Goal: Task Accomplishment & Management: Manage account settings

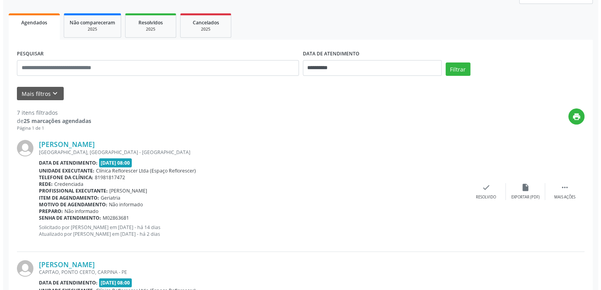
scroll to position [118, 0]
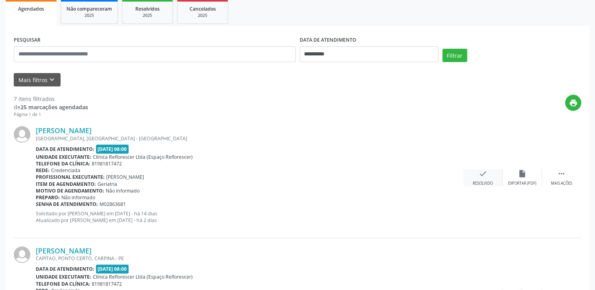
click at [488, 183] on div "Resolvido" at bounding box center [483, 184] width 20 height 6
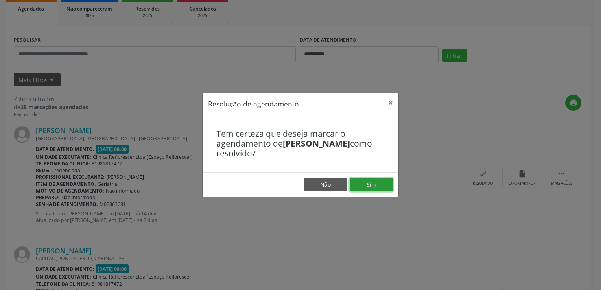
click at [362, 182] on button "Sim" at bounding box center [371, 184] width 43 height 13
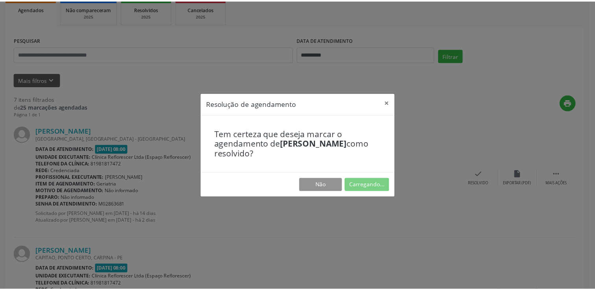
scroll to position [0, 0]
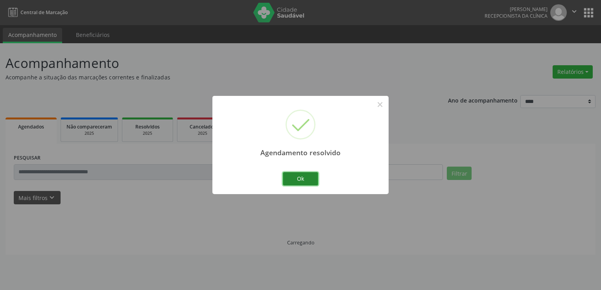
click at [304, 182] on button "Ok" at bounding box center [300, 178] width 35 height 13
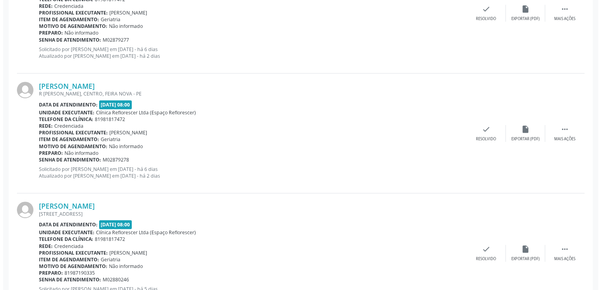
scroll to position [404, 0]
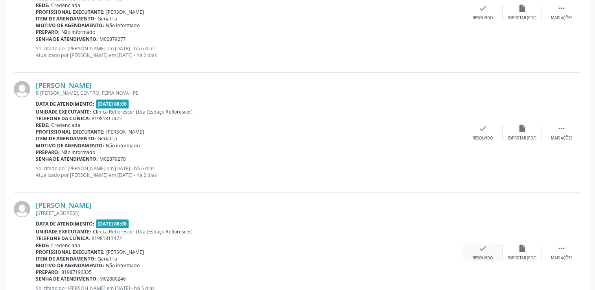
click at [484, 257] on div "Resolvido" at bounding box center [483, 259] width 20 height 6
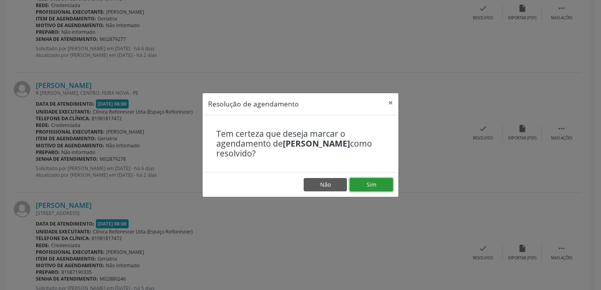
click at [376, 187] on button "Sim" at bounding box center [371, 184] width 43 height 13
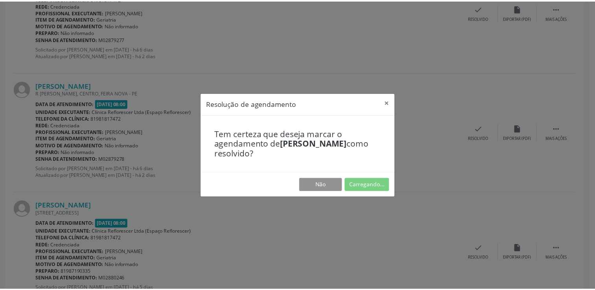
scroll to position [0, 0]
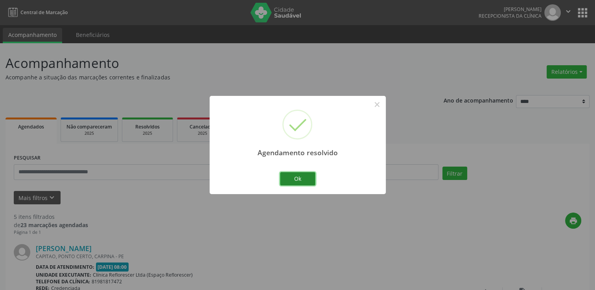
click at [309, 180] on button "Ok" at bounding box center [297, 178] width 35 height 13
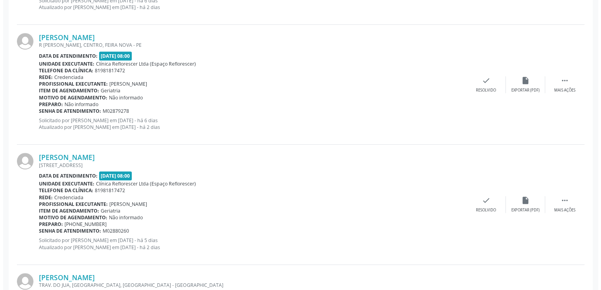
scroll to position [472, 0]
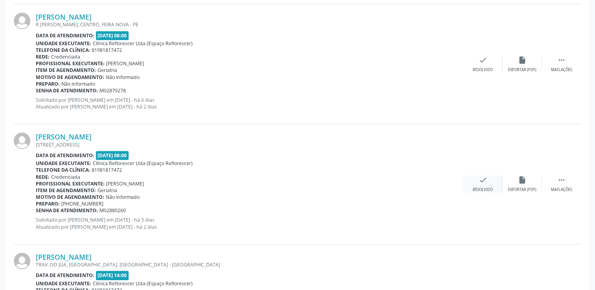
click at [480, 183] on icon "check" at bounding box center [483, 180] width 9 height 9
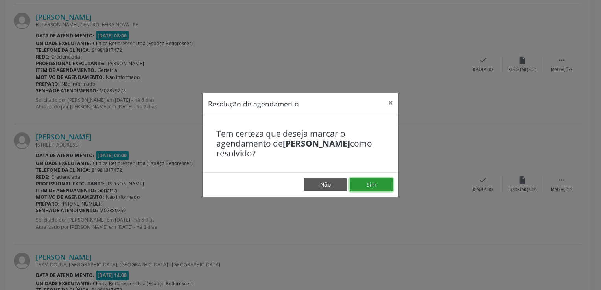
click at [378, 186] on button "Sim" at bounding box center [371, 184] width 43 height 13
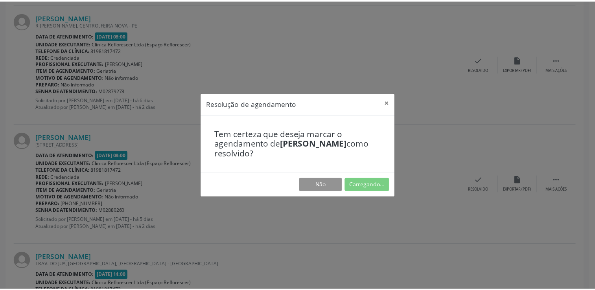
scroll to position [0, 0]
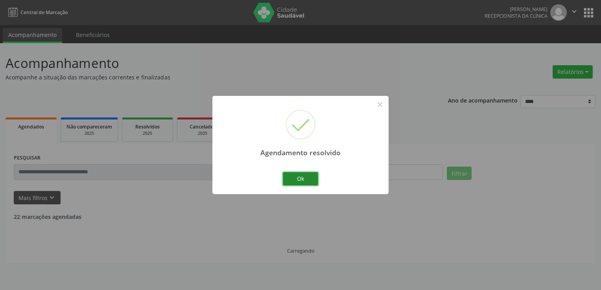
click at [316, 174] on button "Ok" at bounding box center [300, 178] width 35 height 13
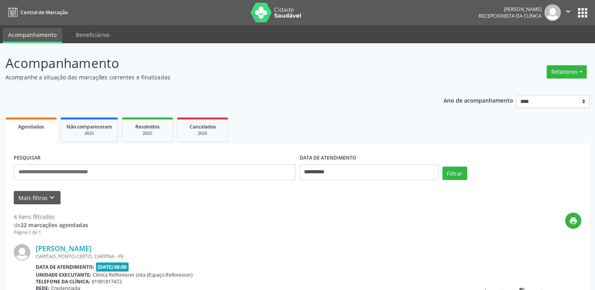
click at [499, 172] on div "Filtrar" at bounding box center [512, 176] width 143 height 19
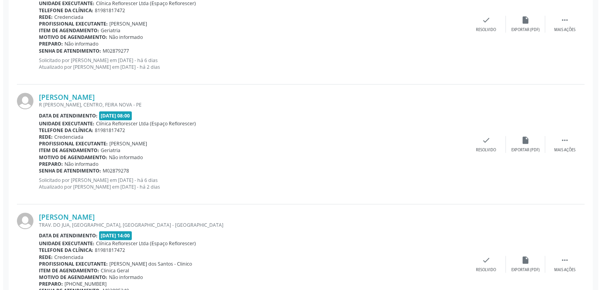
scroll to position [394, 0]
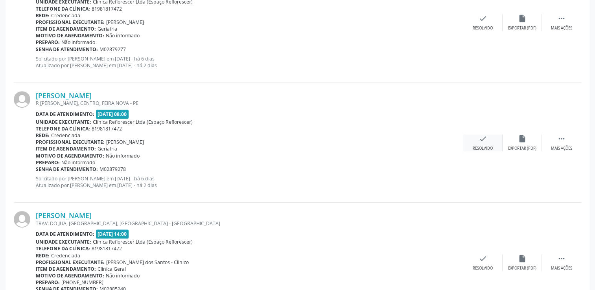
click at [481, 146] on div "Resolvido" at bounding box center [483, 149] width 20 height 6
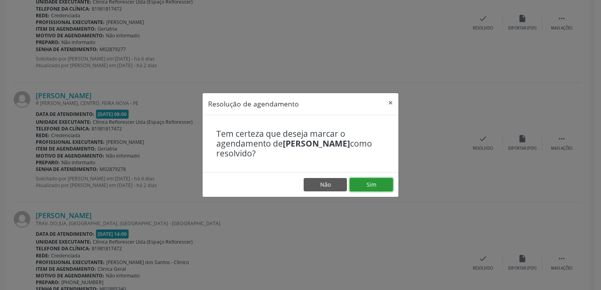
click at [383, 179] on button "Sim" at bounding box center [371, 184] width 43 height 13
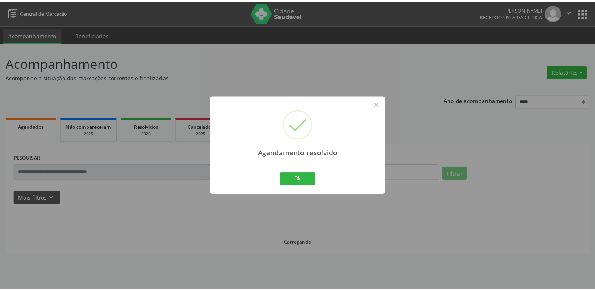
scroll to position [0, 0]
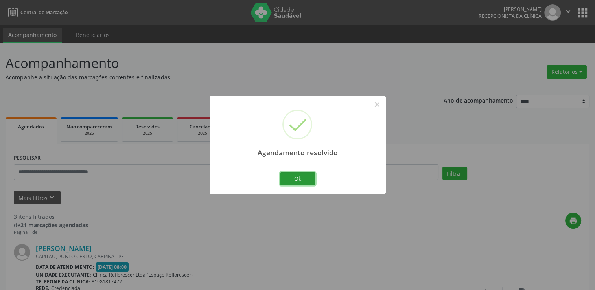
drag, startPoint x: 291, startPoint y: 181, endPoint x: 206, endPoint y: 29, distance: 174.4
click at [291, 179] on button "Ok" at bounding box center [297, 178] width 35 height 13
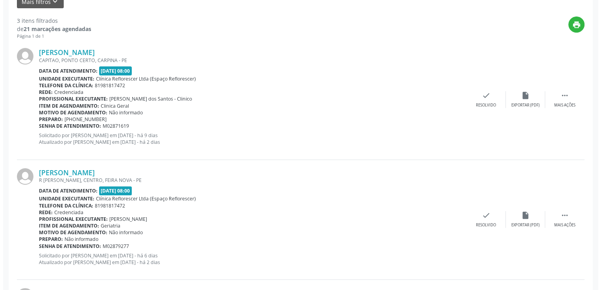
scroll to position [197, 0]
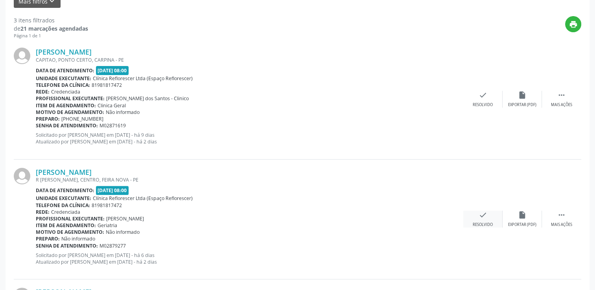
click at [484, 224] on div "Resolvido" at bounding box center [483, 225] width 20 height 6
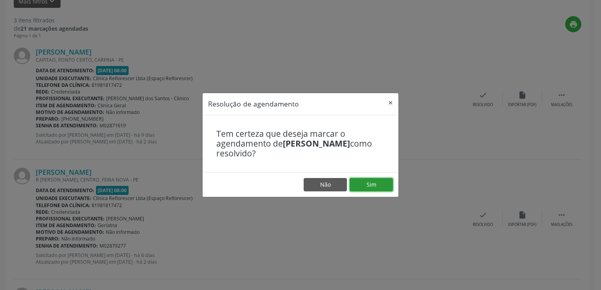
click at [366, 181] on button "Sim" at bounding box center [371, 184] width 43 height 13
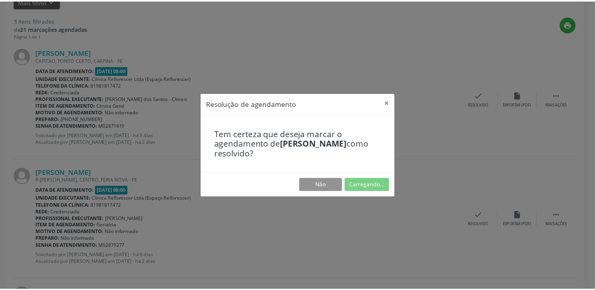
scroll to position [0, 0]
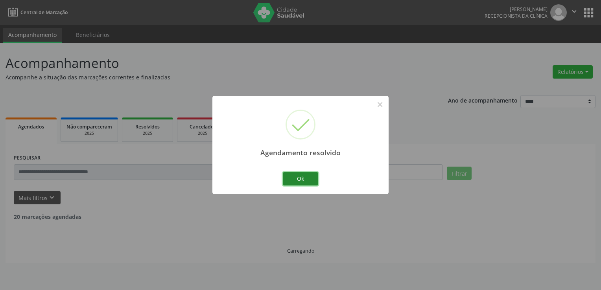
click at [288, 179] on button "Ok" at bounding box center [300, 178] width 35 height 13
